Goal: Task Accomplishment & Management: Manage account settings

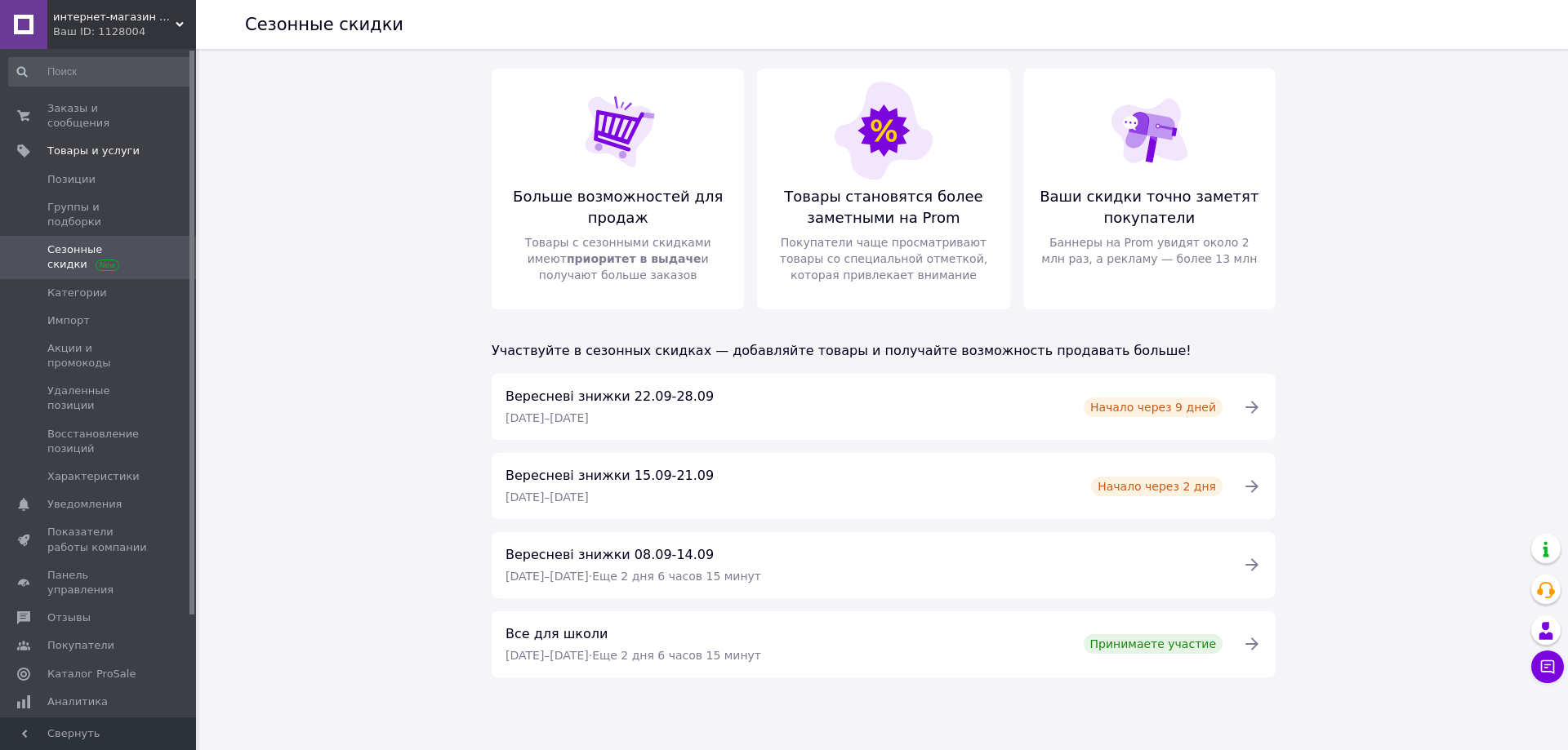
click at [83, 100] on link "Заказы и сообщения 0 0" at bounding box center [100, 116] width 201 height 43
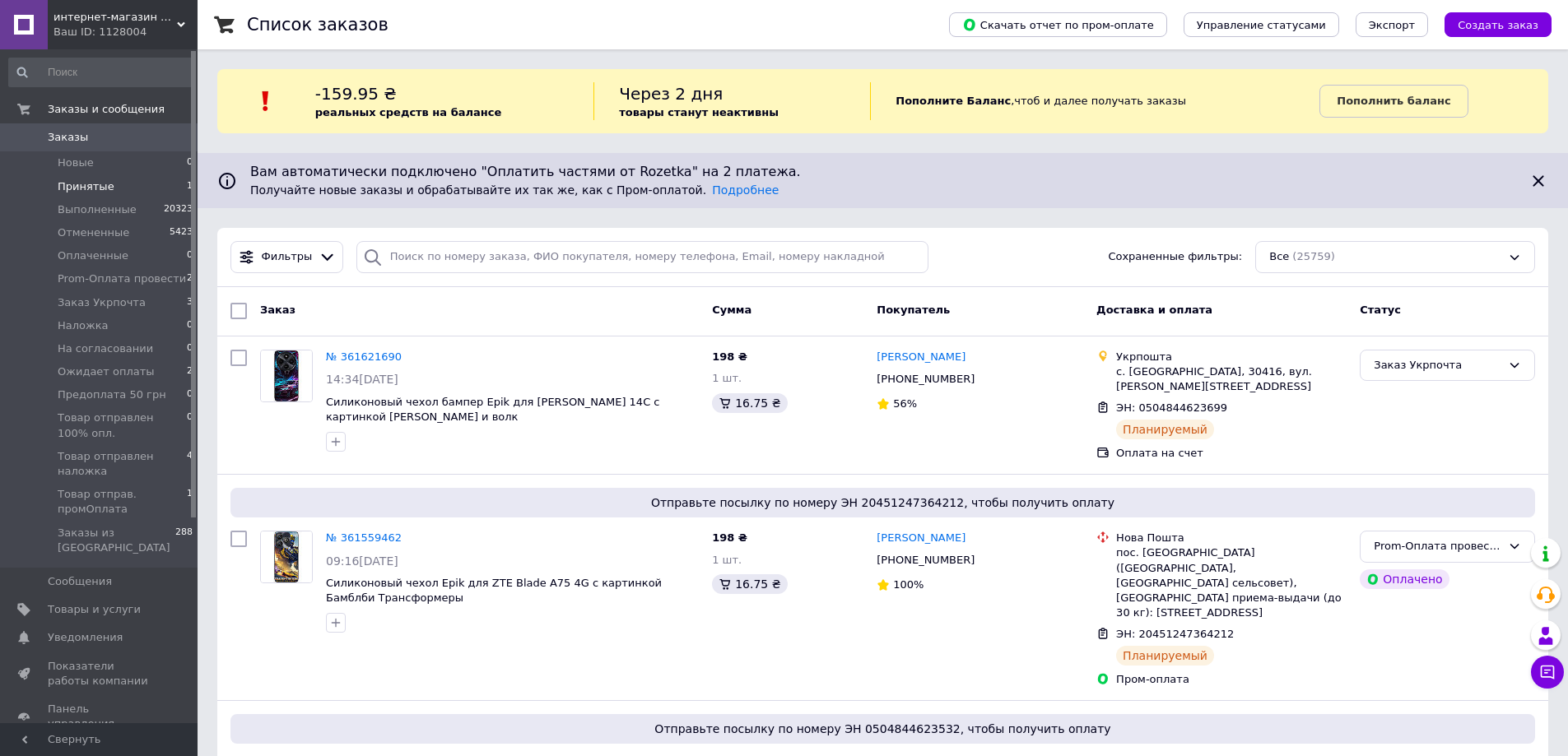
click at [87, 190] on span "Принятые" at bounding box center [85, 187] width 56 height 15
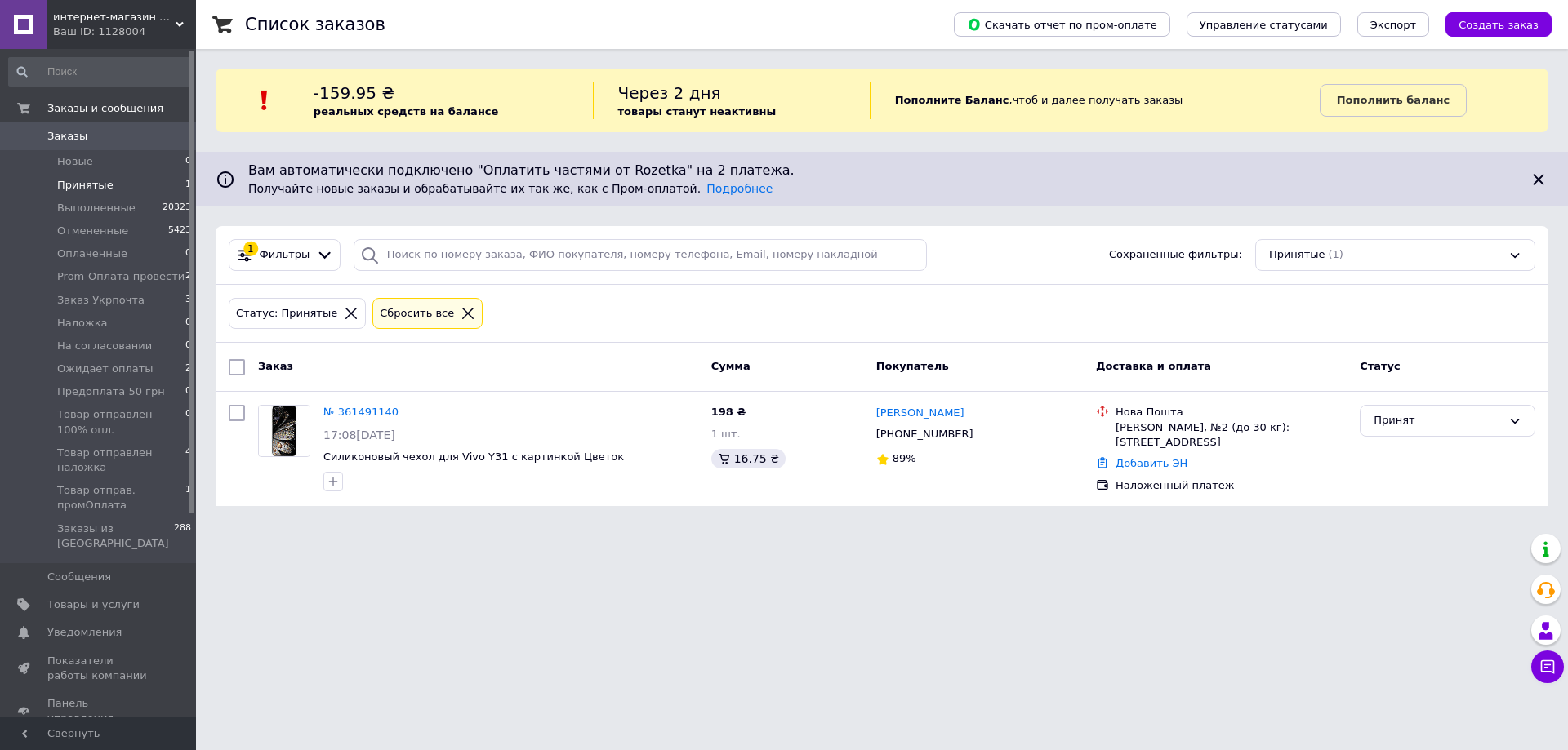
click at [91, 178] on span "Принятые" at bounding box center [84, 186] width 56 height 15
drag, startPoint x: 77, startPoint y: 296, endPoint x: 107, endPoint y: 312, distance: 34.0
click at [78, 296] on span "Заказ Укрпочта" at bounding box center [100, 300] width 87 height 15
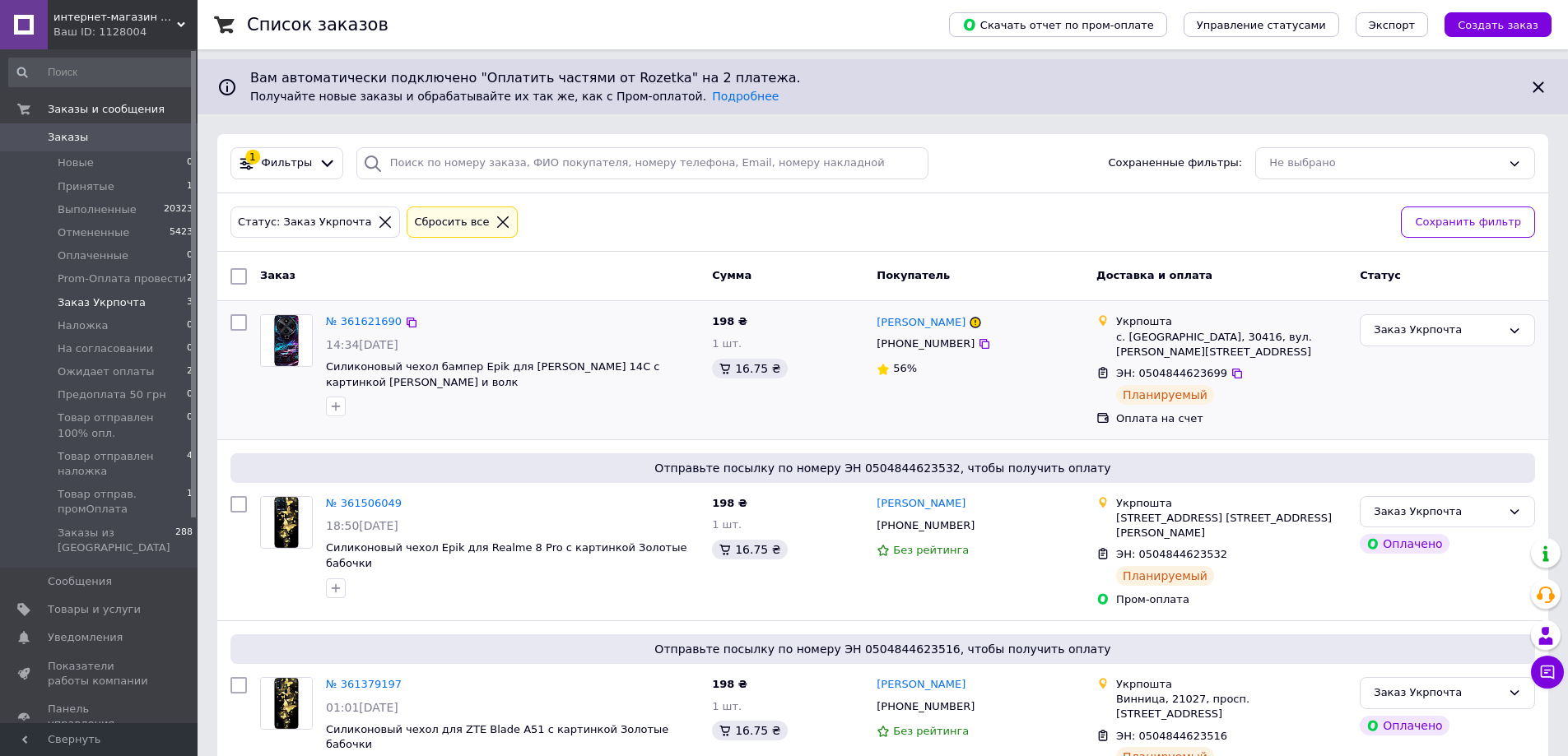
scroll to position [119, 0]
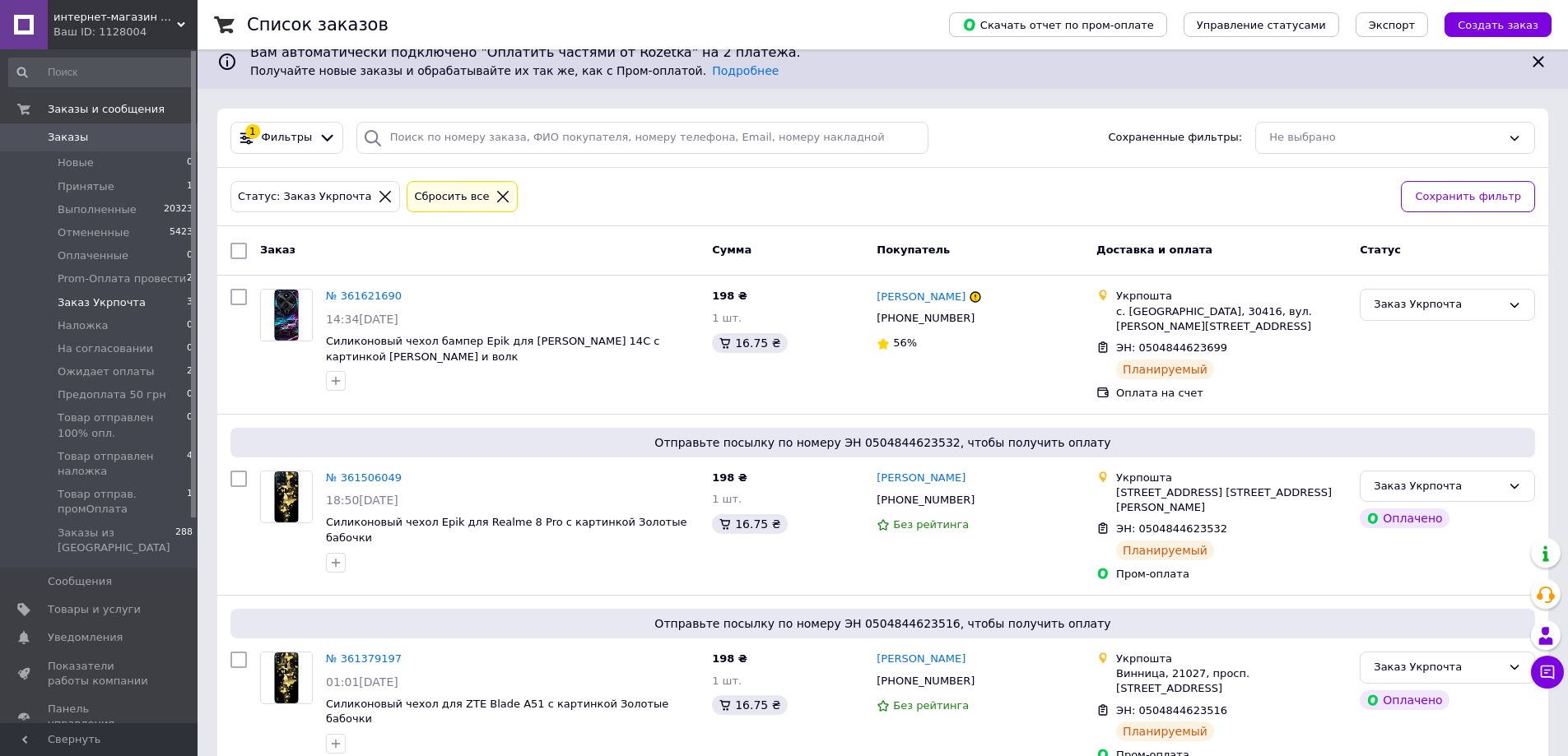
click at [100, 298] on span "Заказ Укрпочта" at bounding box center [101, 302] width 88 height 15
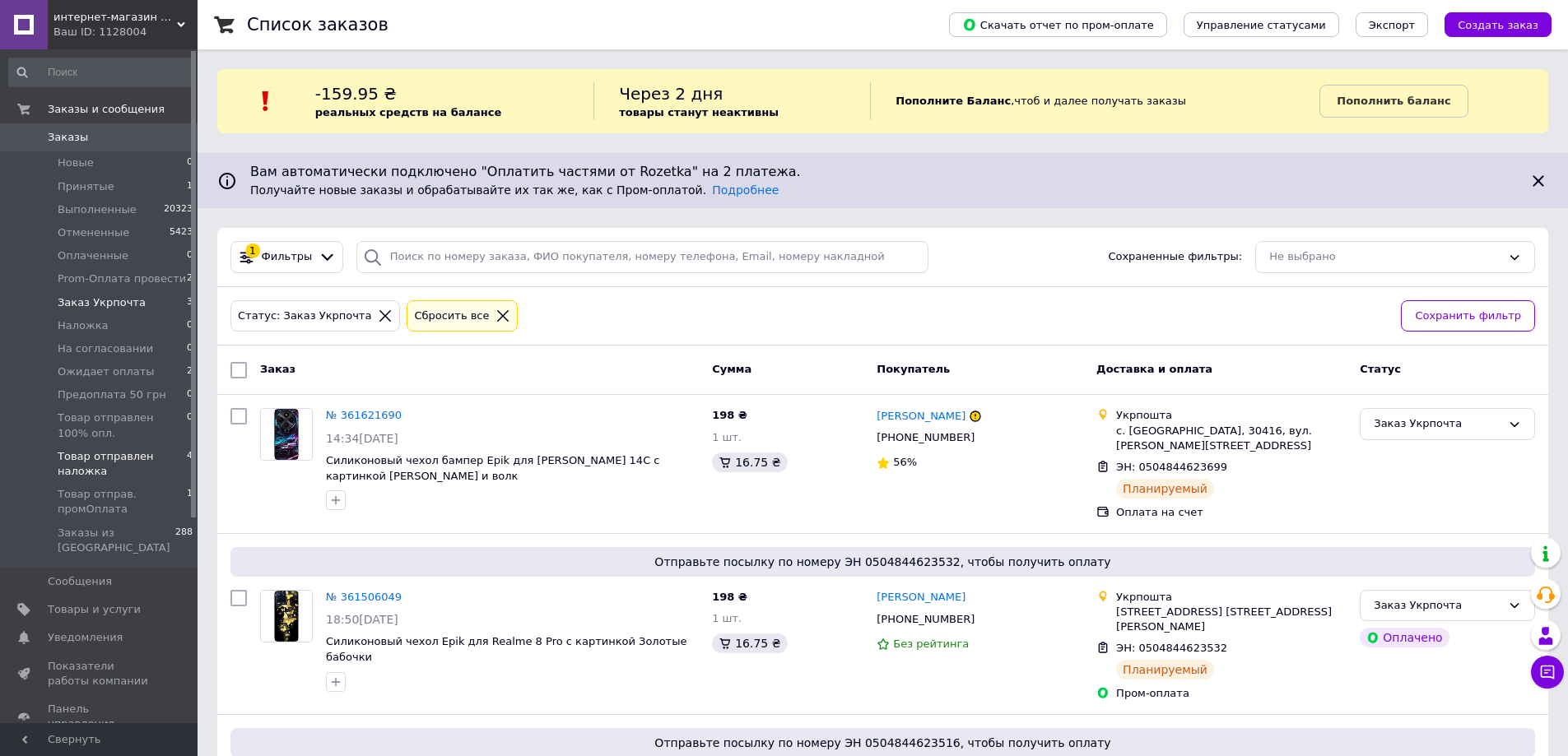
drag, startPoint x: 104, startPoint y: 456, endPoint x: 119, endPoint y: 450, distance: 16.2
click at [104, 456] on span "Товар отправлен наложка" at bounding box center [122, 463] width 129 height 30
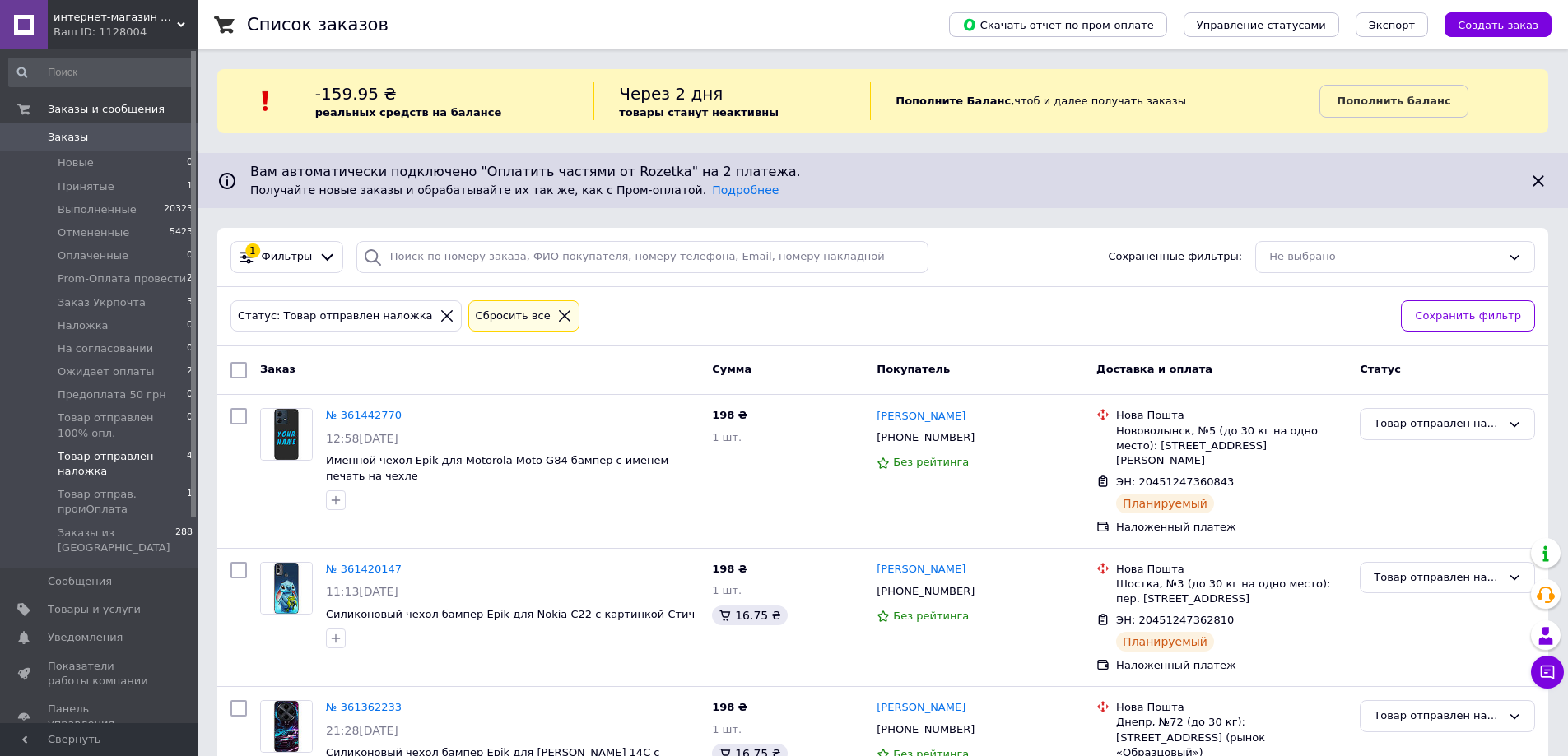
click at [238, 371] on input "checkbox" at bounding box center [239, 370] width 16 height 16
checkbox input "true"
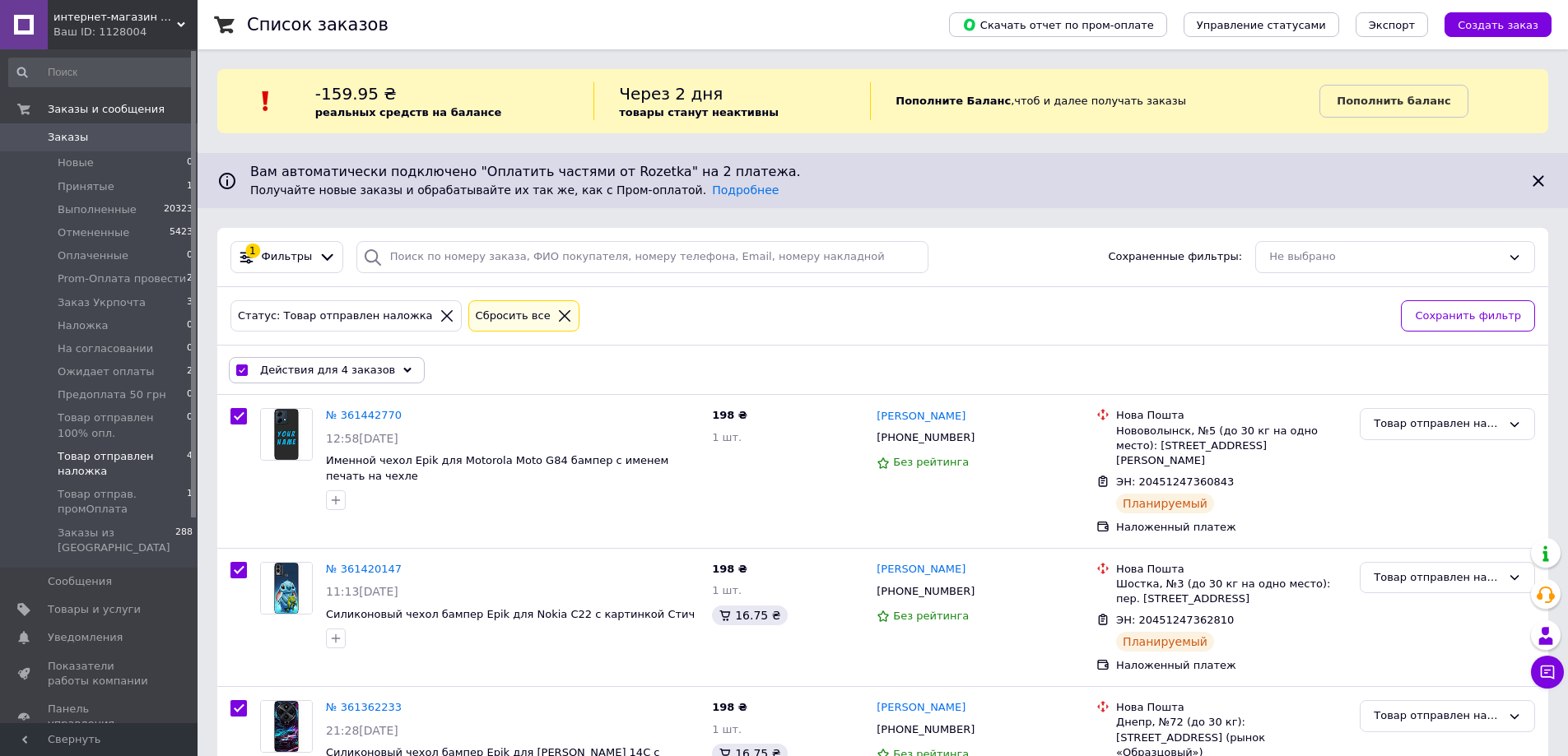
click at [388, 374] on div "Действия для 4 заказов" at bounding box center [327, 370] width 196 height 26
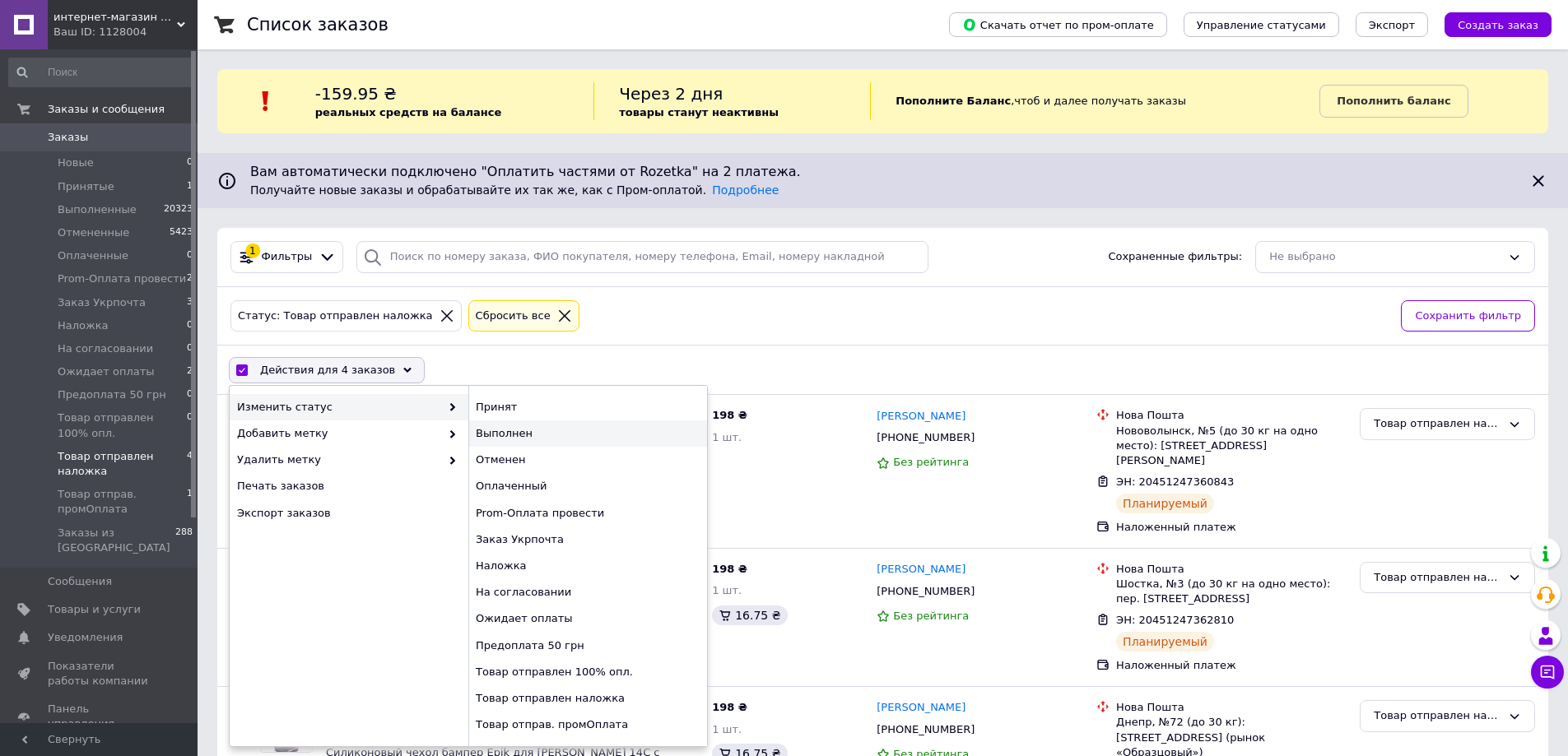
click at [488, 436] on div "Выполнен" at bounding box center [587, 433] width 239 height 26
checkbox input "false"
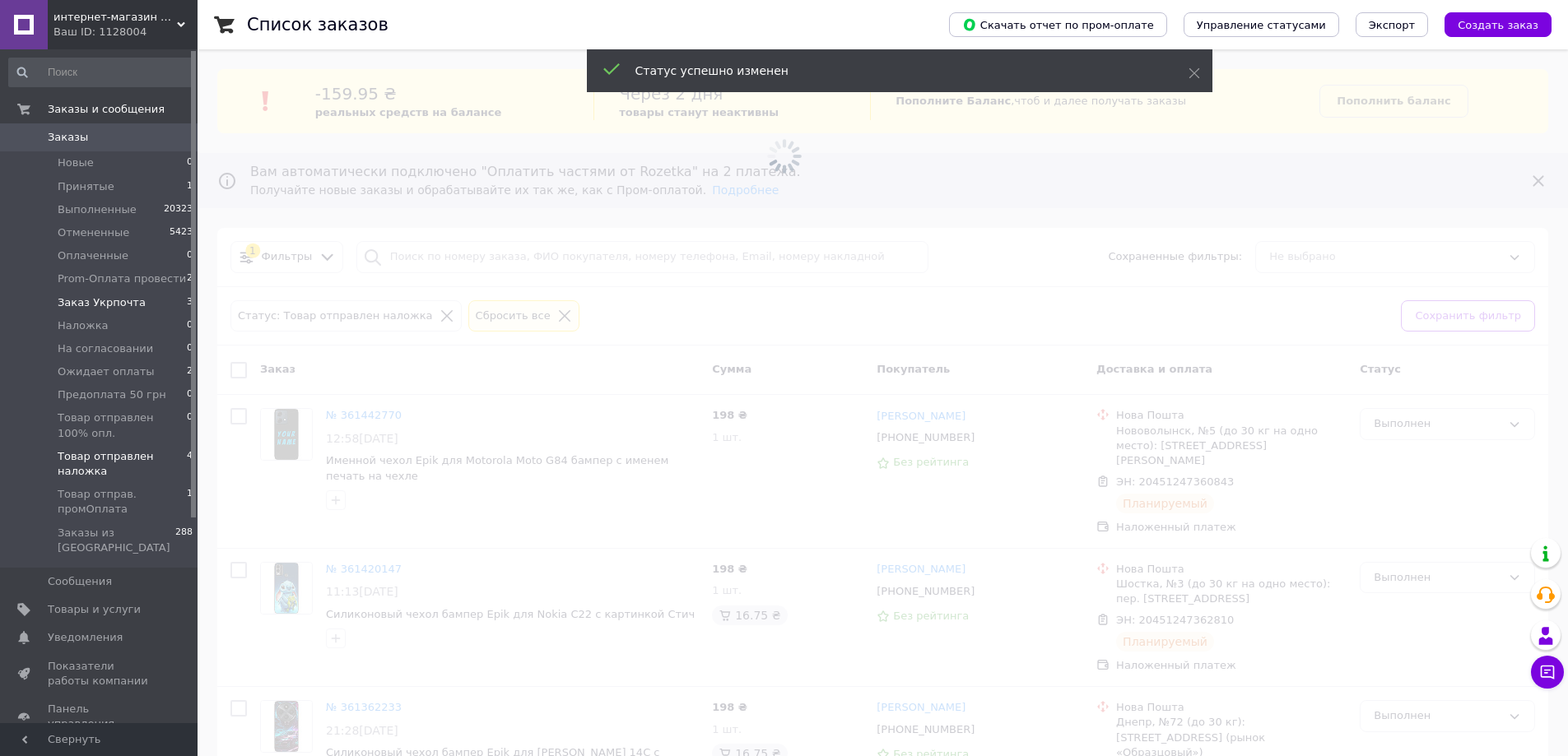
click at [124, 300] on span "Заказ Укрпочта" at bounding box center [101, 302] width 88 height 15
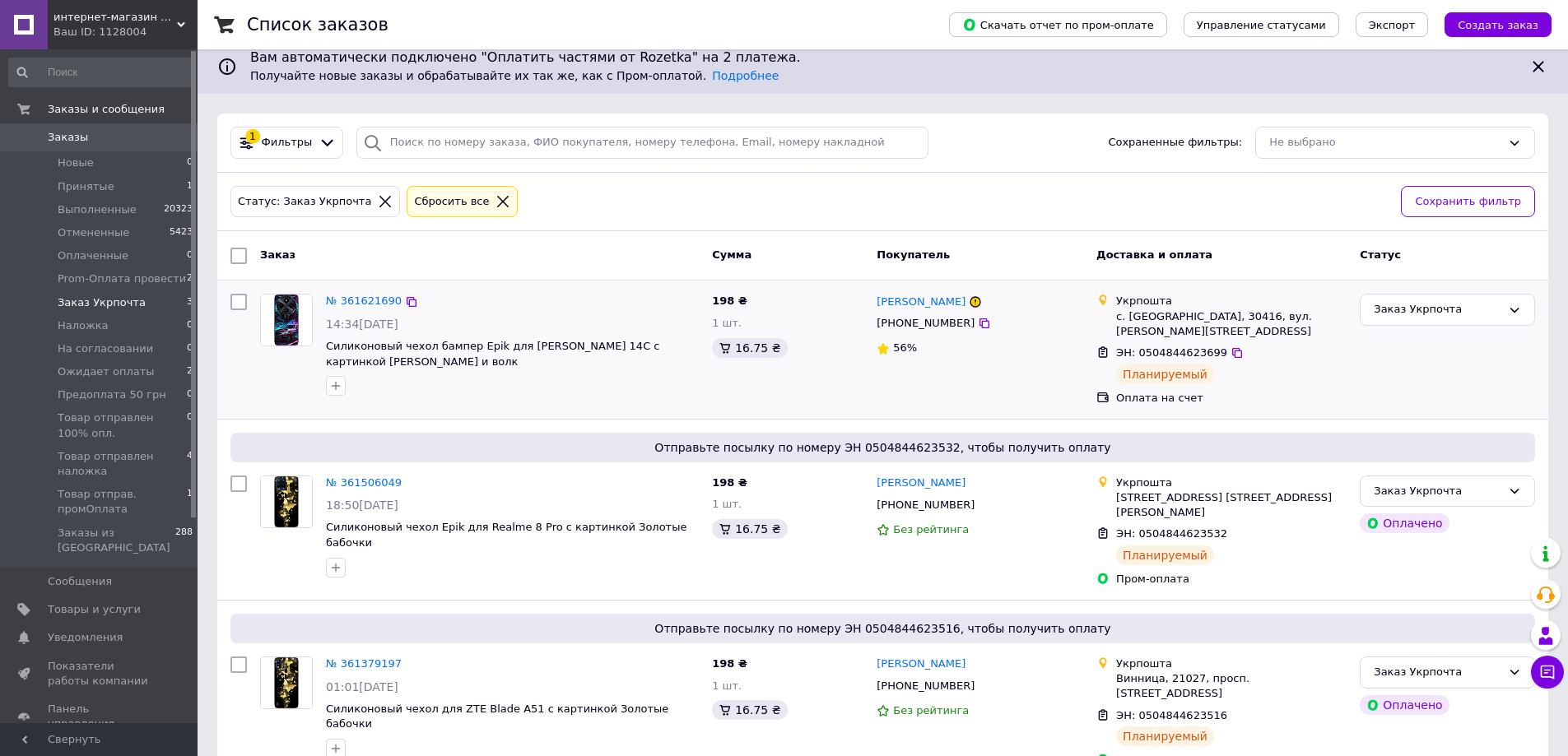
scroll to position [119, 0]
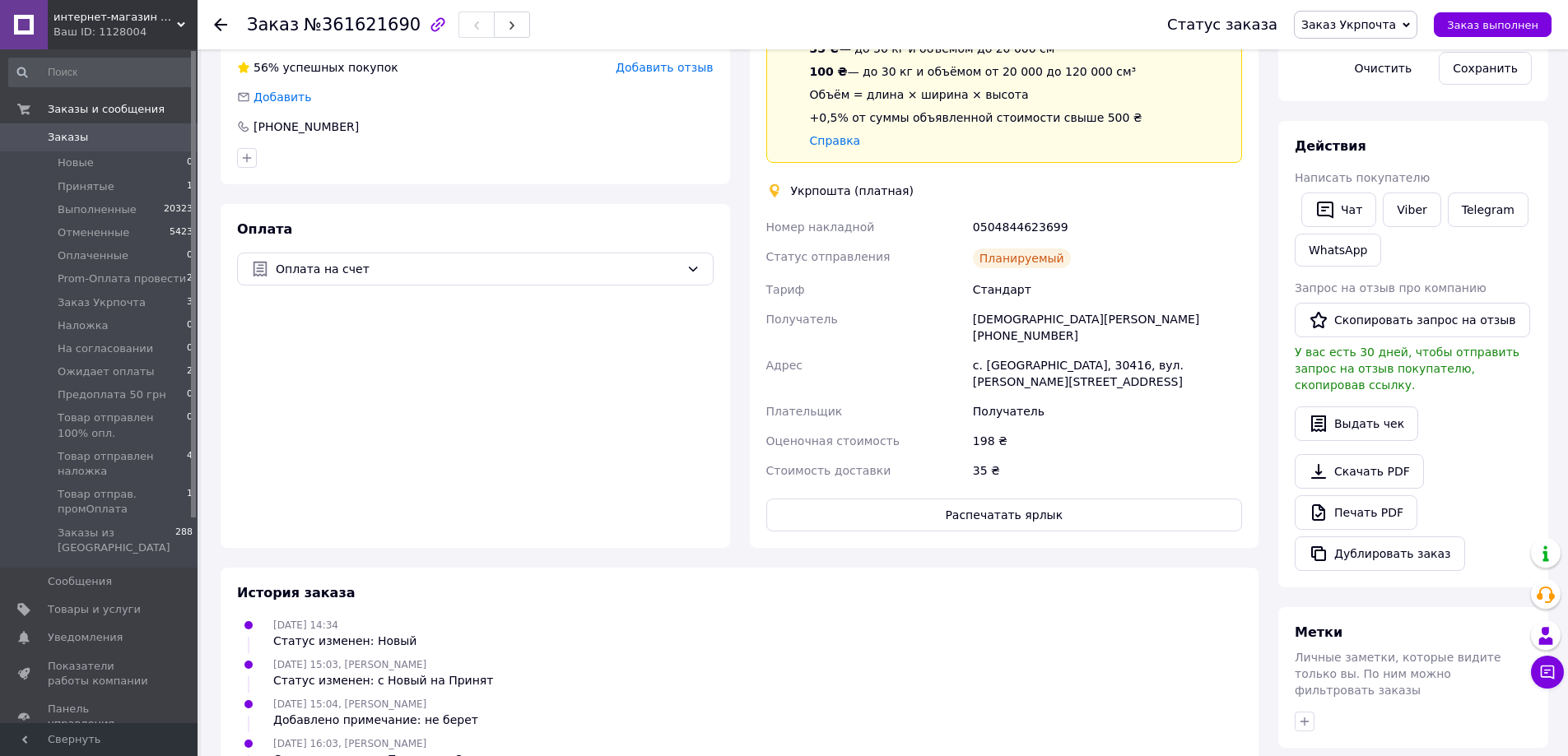
scroll to position [494, 0]
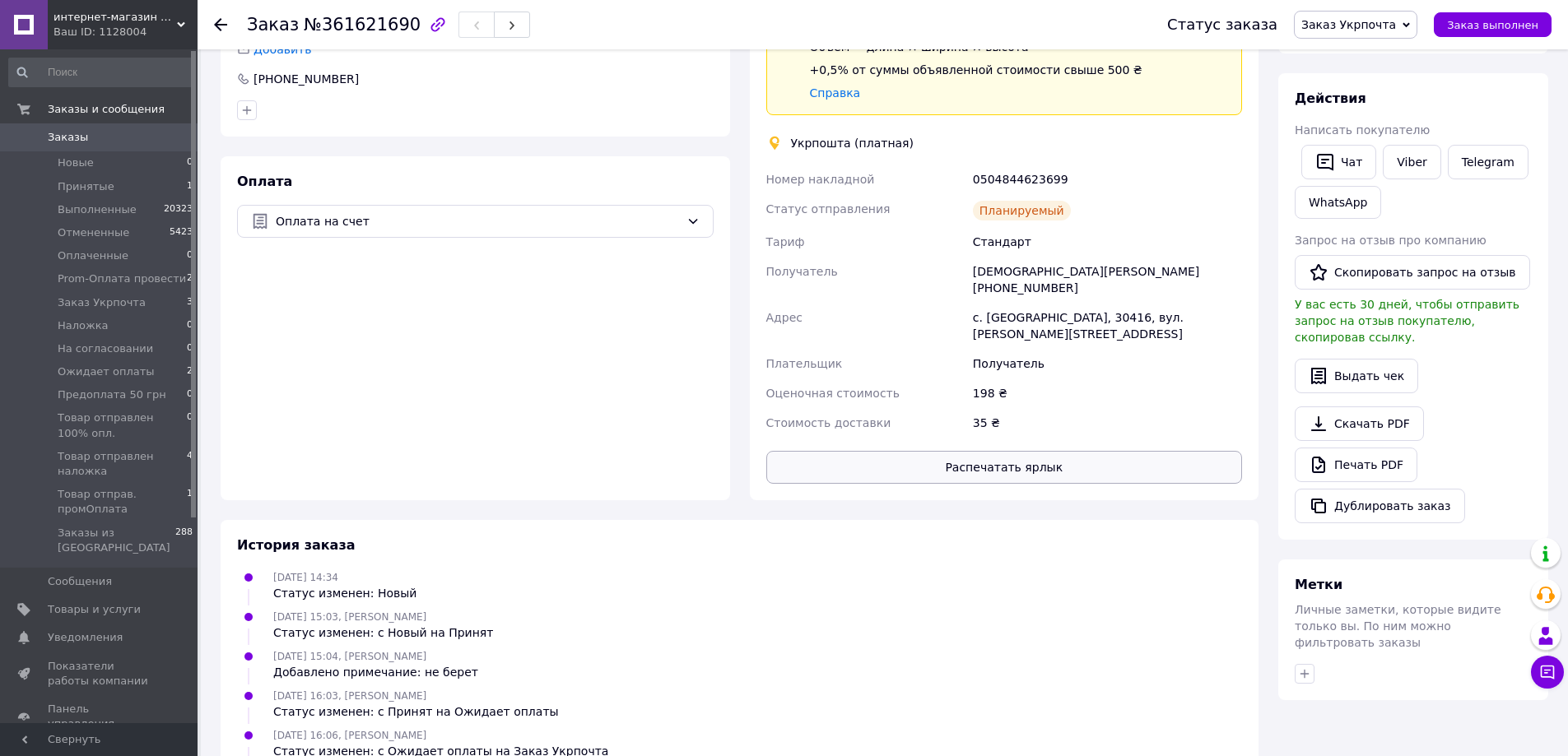
click at [936, 451] on button "Распечатать ярлык" at bounding box center [1004, 467] width 477 height 33
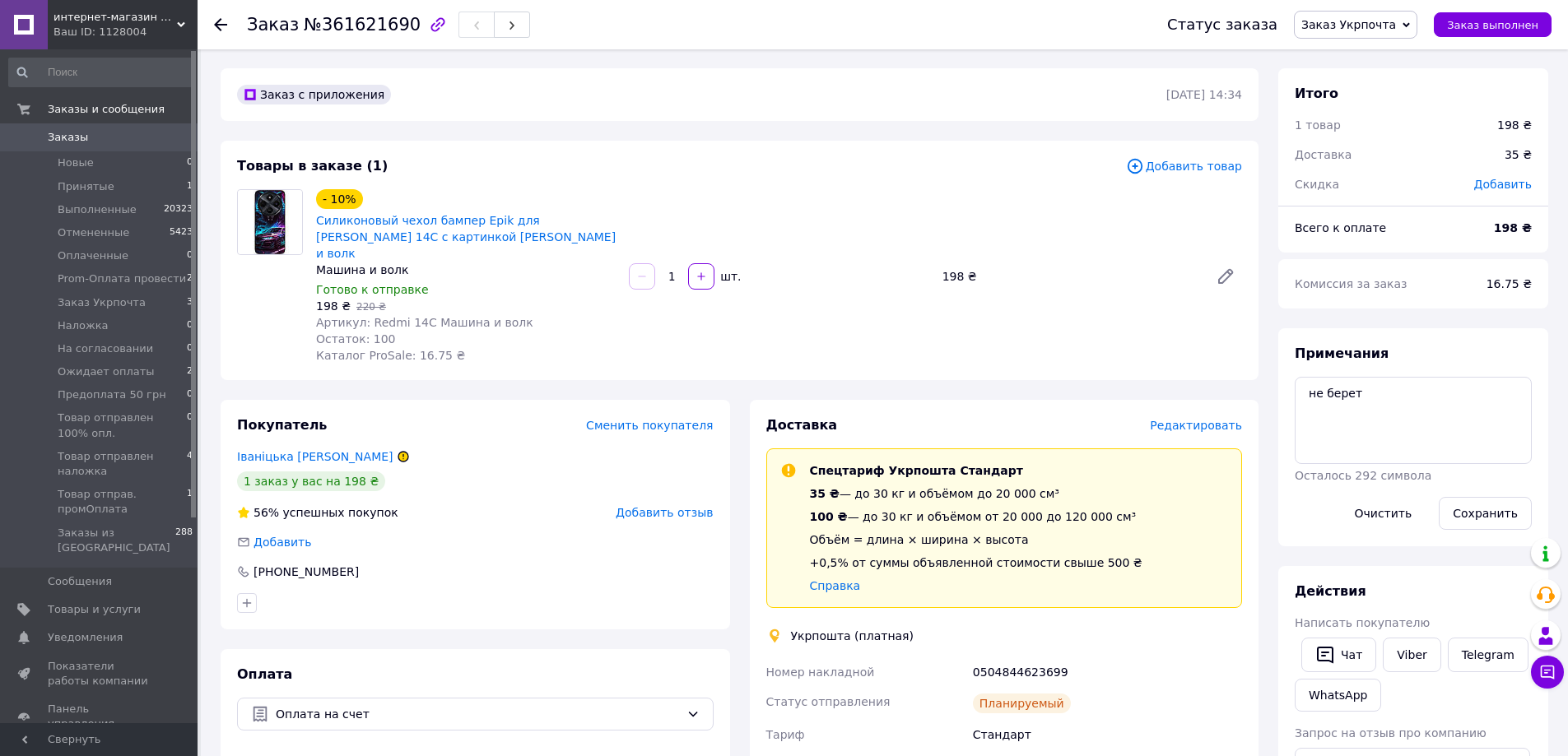
scroll to position [0, 0]
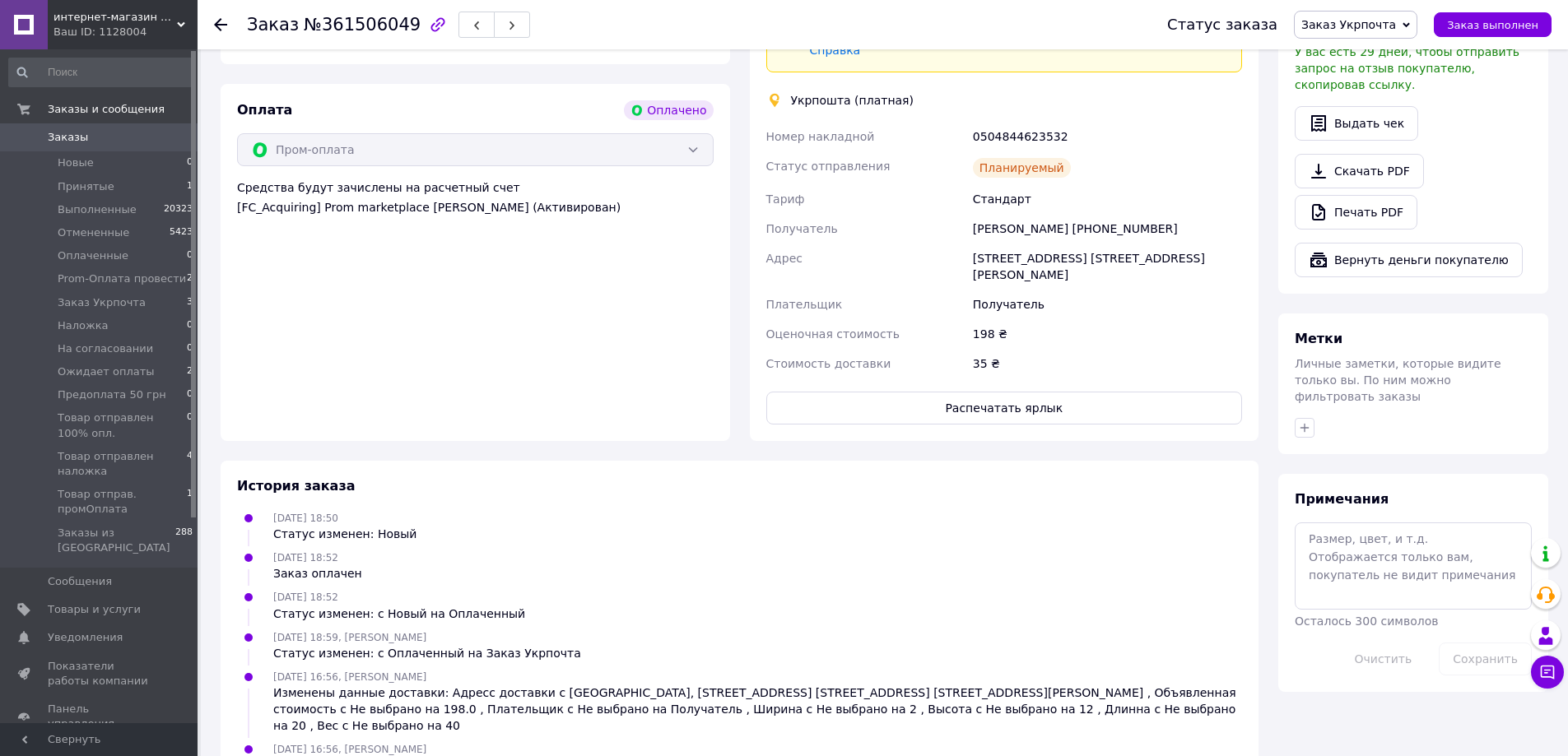
scroll to position [576, 0]
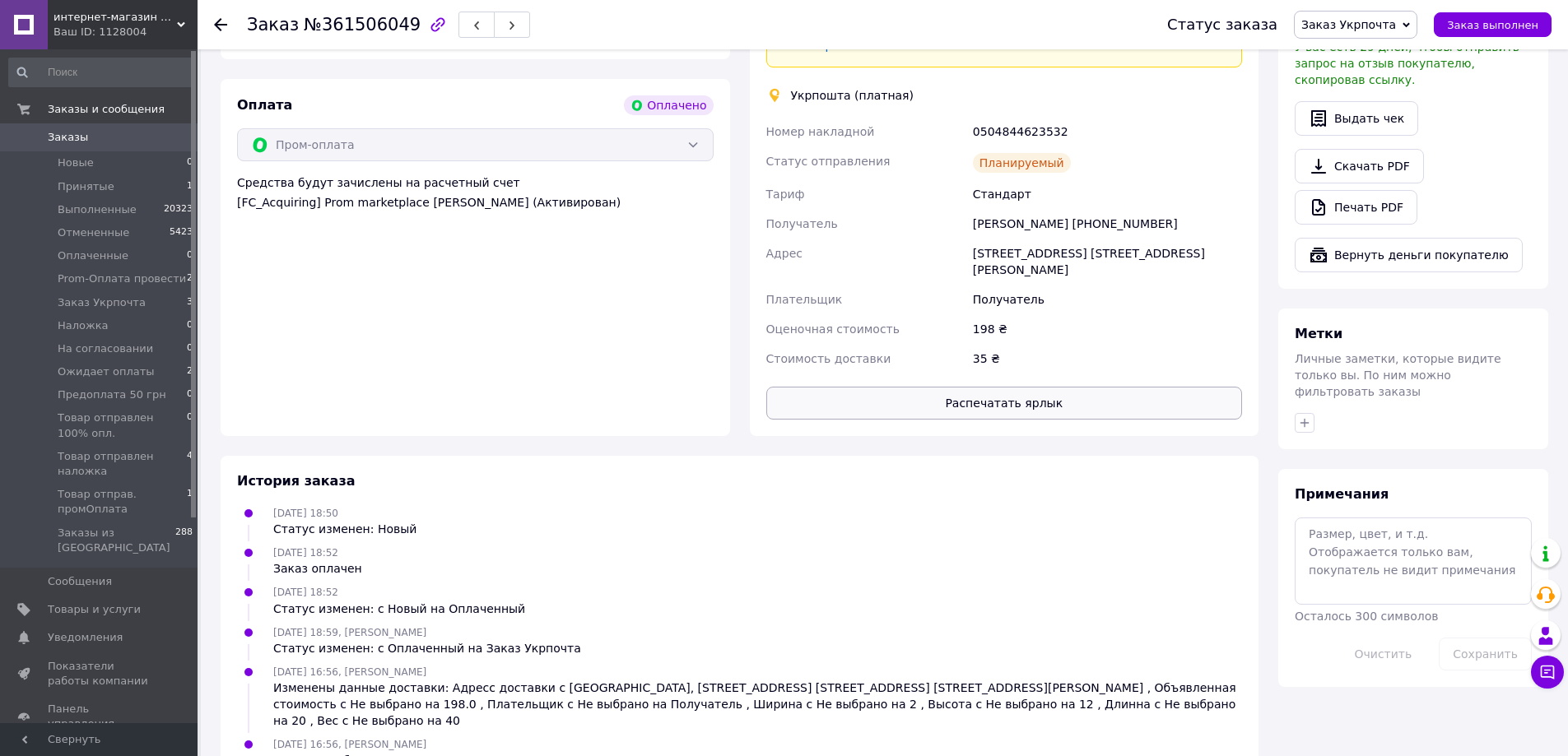
click at [949, 395] on button "Распечатать ярлык" at bounding box center [1004, 403] width 477 height 33
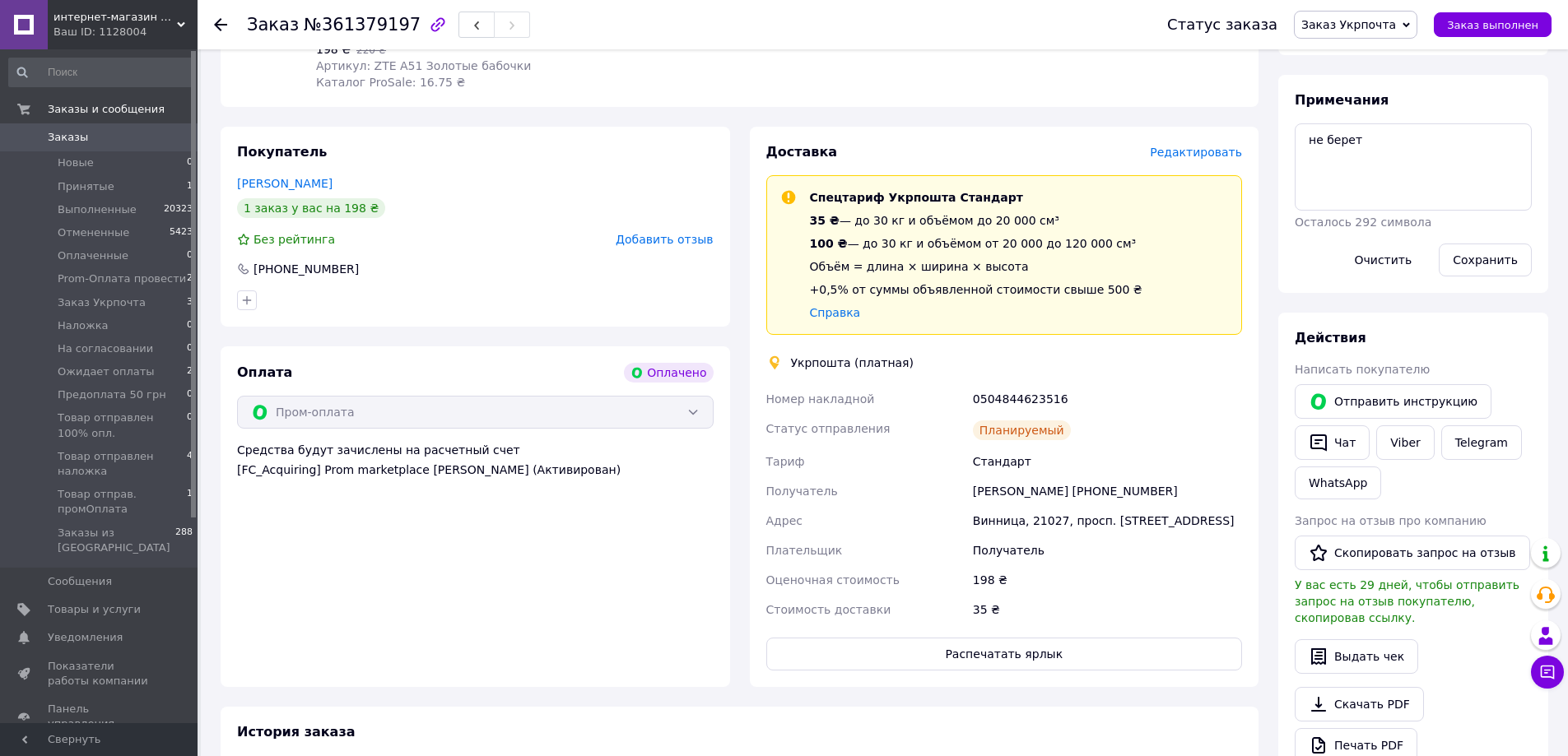
scroll to position [279, 0]
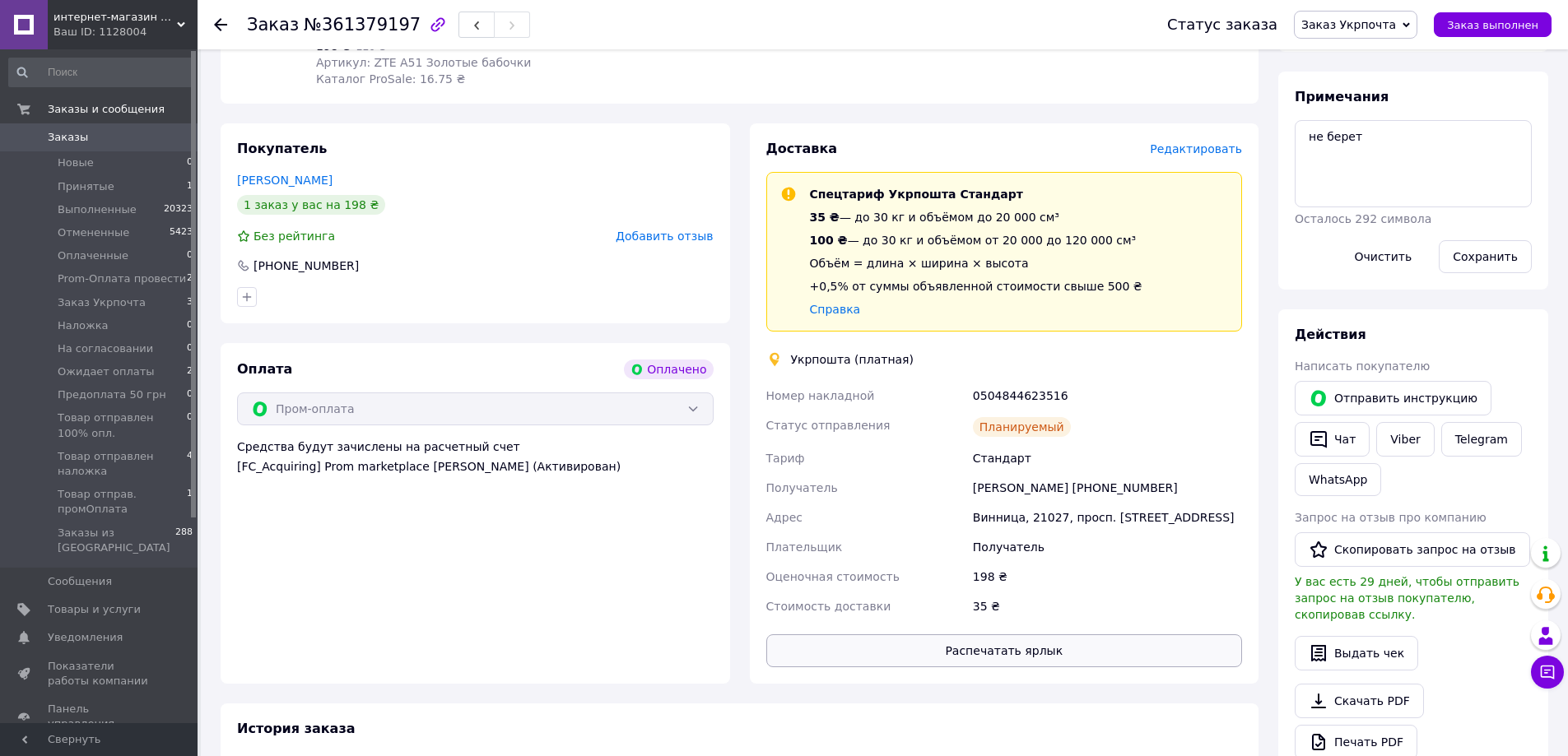
click at [959, 648] on button "Распечатать ярлык" at bounding box center [1004, 650] width 477 height 33
